Goal: Find specific page/section: Find specific page/section

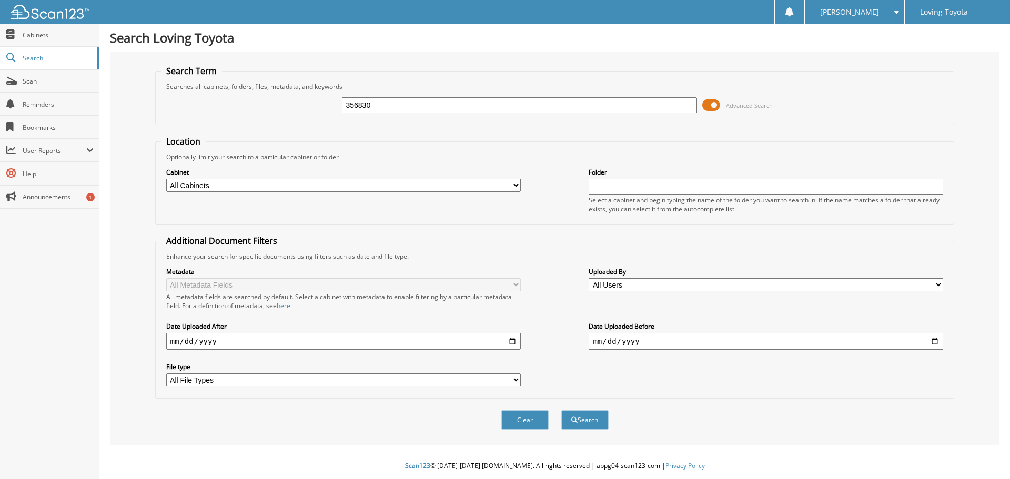
type input "356830"
click at [561, 410] on button "Search" at bounding box center [584, 419] width 47 height 19
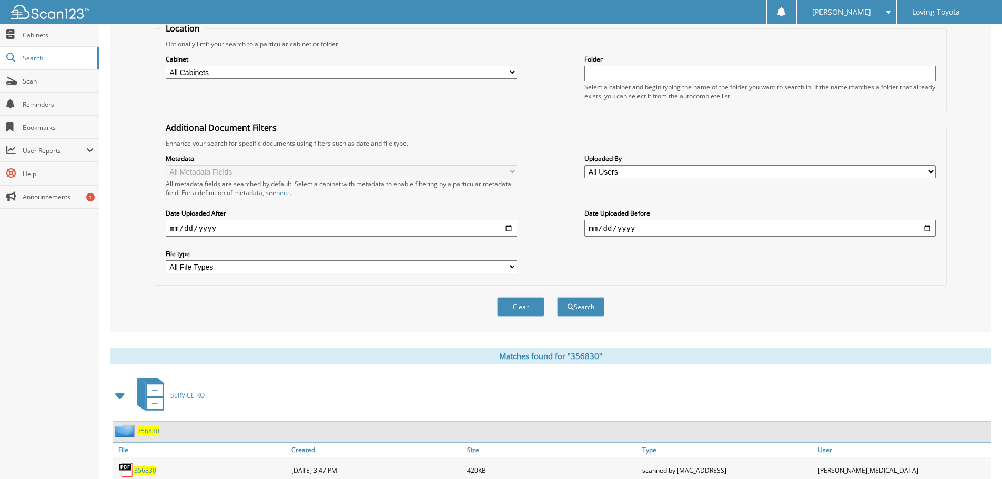
scroll to position [150, 0]
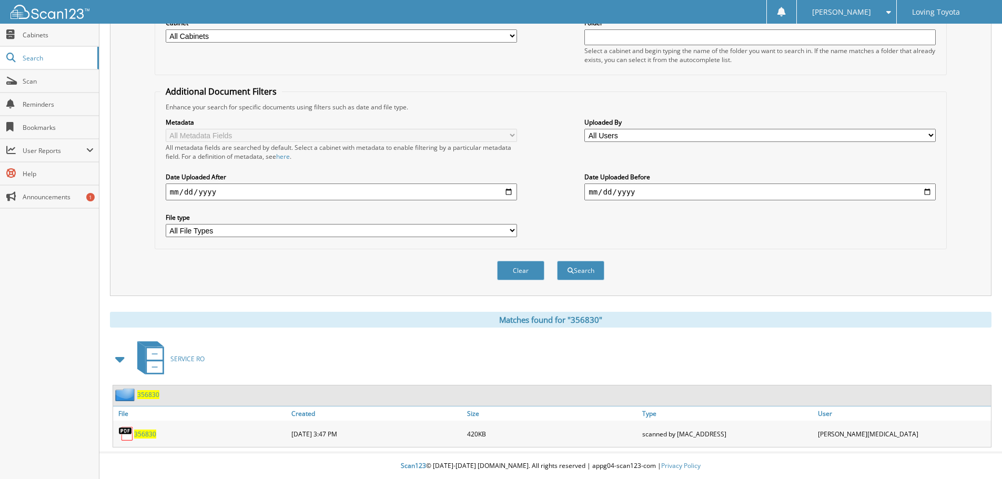
click at [140, 436] on span "356830" at bounding box center [145, 434] width 22 height 9
